Goal: Task Accomplishment & Management: Manage account settings

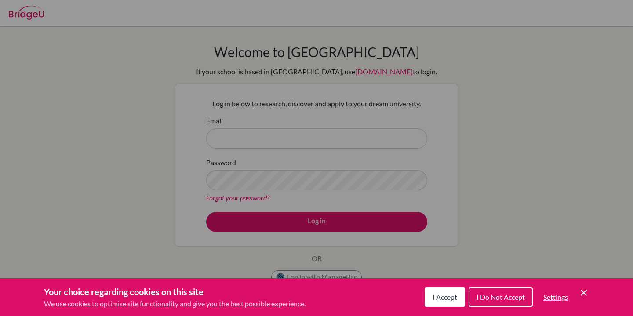
click at [438, 295] on span "I Accept" at bounding box center [444, 297] width 25 height 8
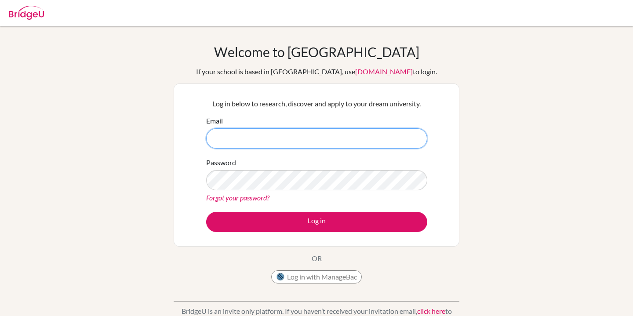
click at [351, 143] on input "Email" at bounding box center [316, 138] width 221 height 20
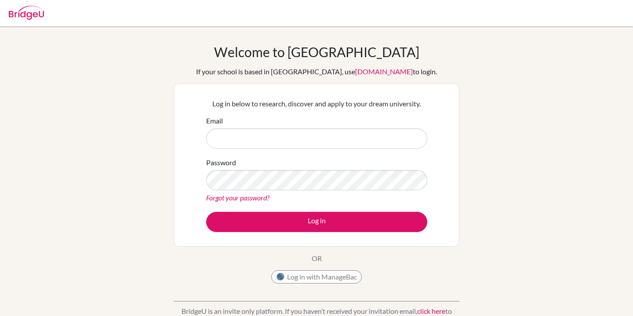
click at [313, 127] on div "Email" at bounding box center [316, 132] width 221 height 33
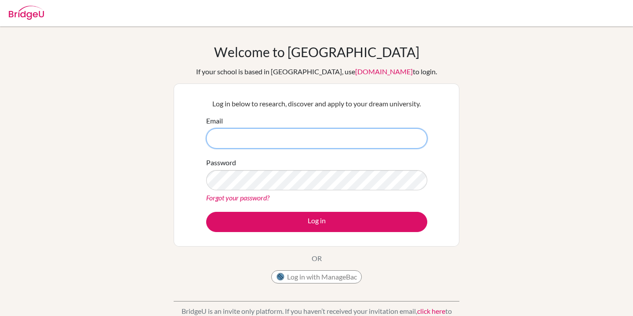
click at [307, 139] on input "Email" at bounding box center [316, 138] width 221 height 20
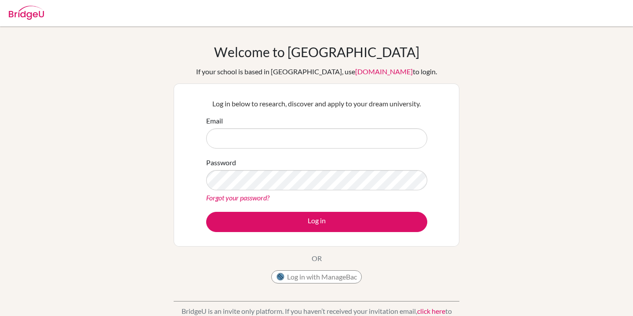
click at [242, 200] on link "Forgot your password?" at bounding box center [237, 197] width 63 height 8
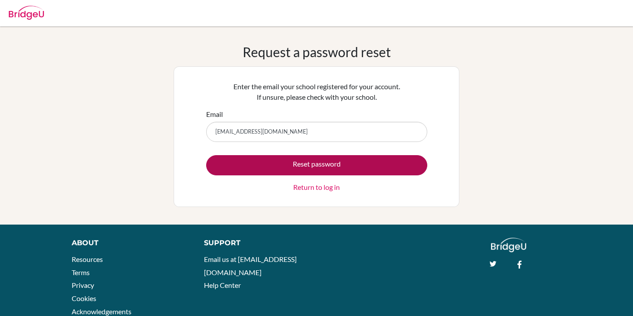
type input "[EMAIL_ADDRESS][DOMAIN_NAME]"
click at [300, 164] on button "Reset password" at bounding box center [316, 165] width 221 height 20
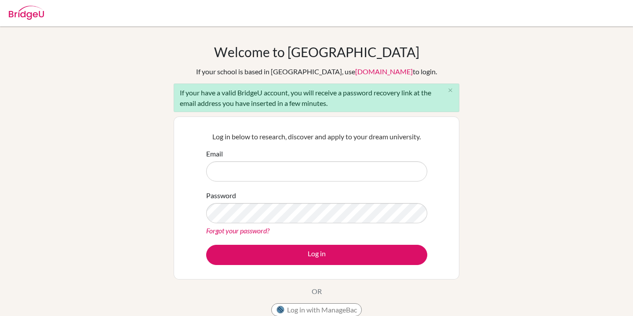
click at [355, 74] on link "app.bridge-u.com.cn" at bounding box center [384, 71] width 58 height 8
